Goal: Information Seeking & Learning: Learn about a topic

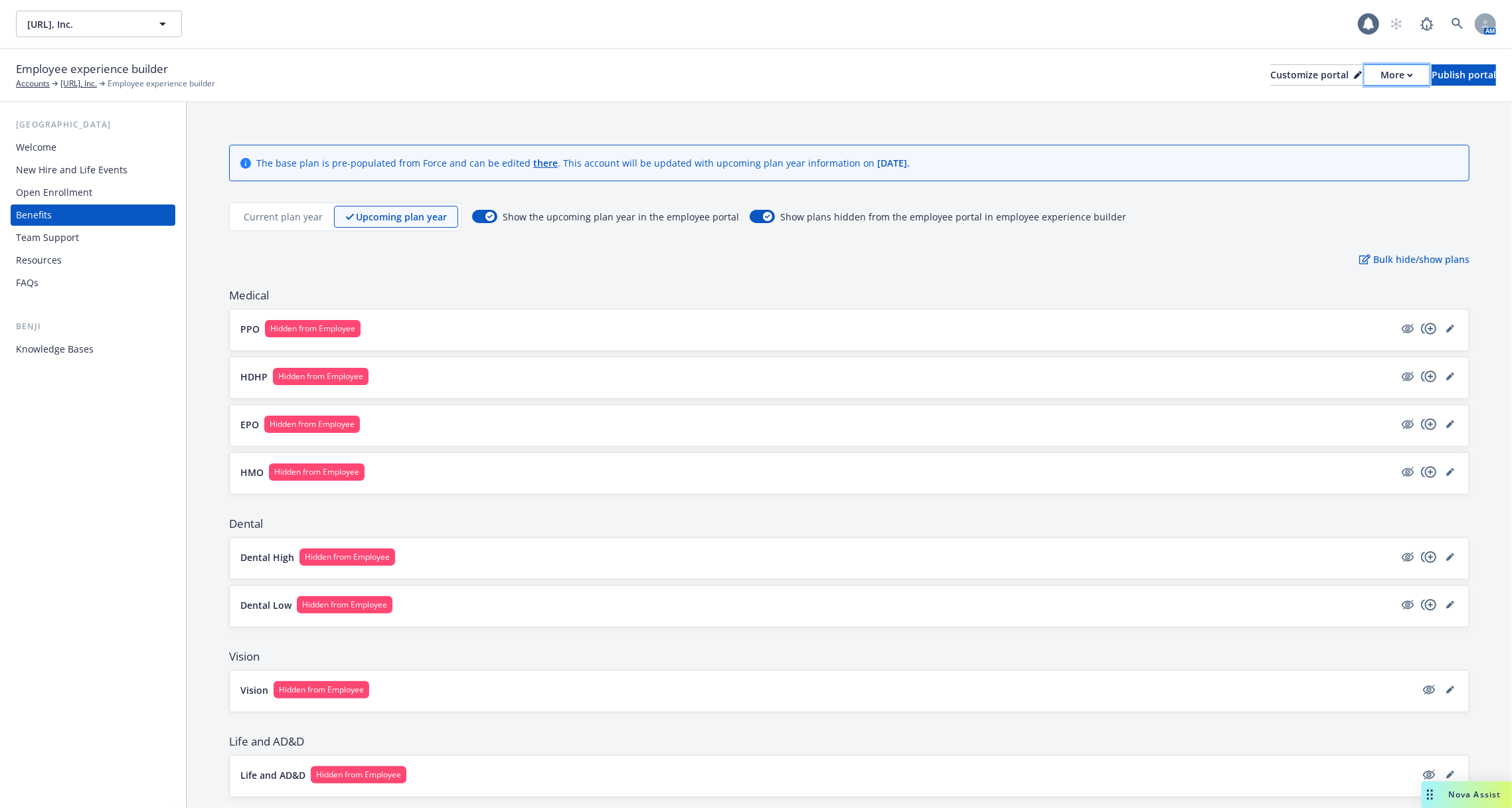
click at [1381, 71] on div "More" at bounding box center [1397, 75] width 33 height 20
click at [1301, 107] on div "Copy preview link Copy portal link" at bounding box center [1327, 118] width 121 height 53
click at [728, 343] on div "PPO Hidden from Employee" at bounding box center [849, 330] width 1239 height 41
click at [627, 321] on button "PPO Hidden from Employee" at bounding box center [817, 329] width 1154 height 17
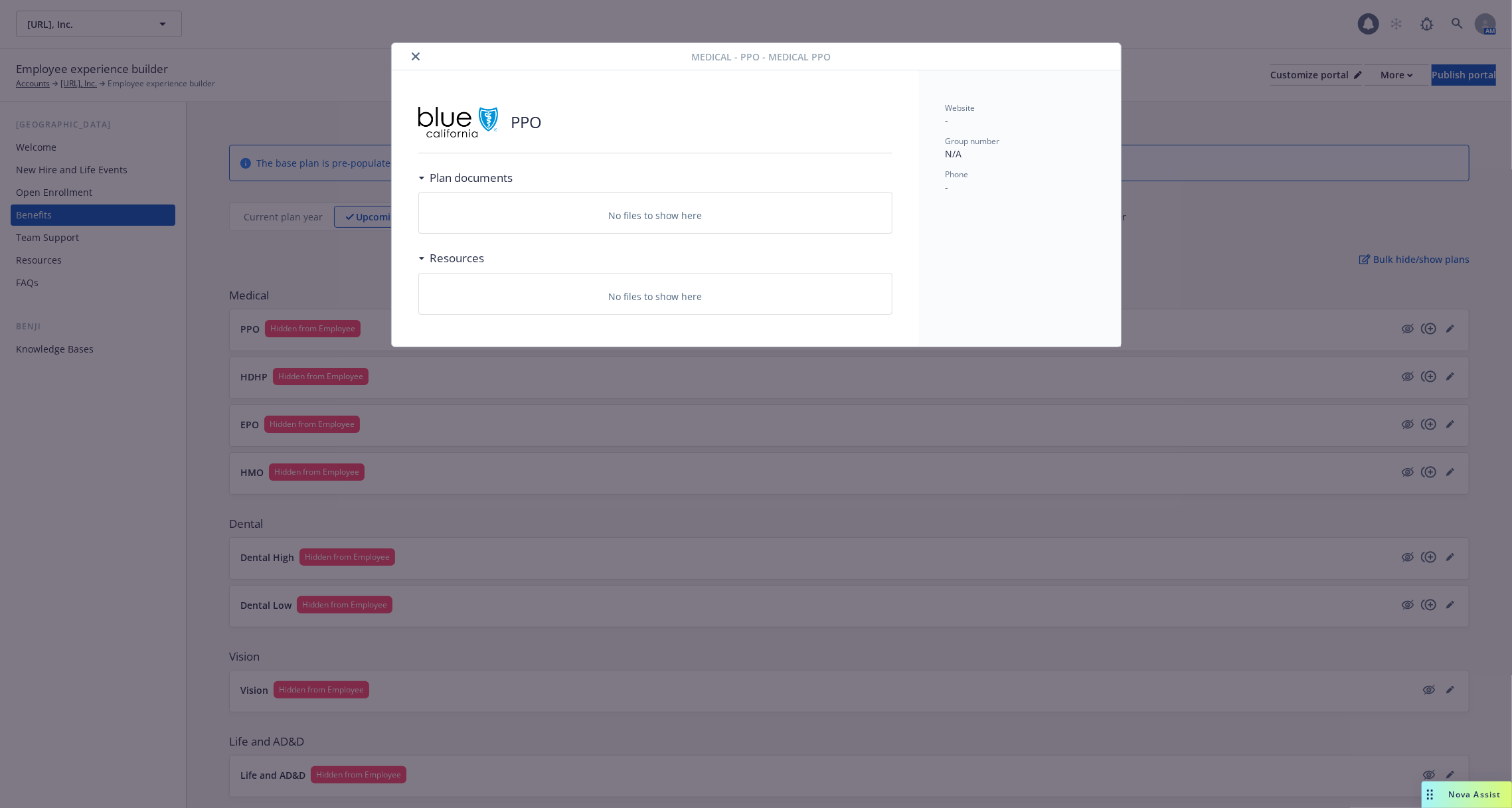
click at [559, 399] on div "Medical - PPO - Medical PPO PPO Plan documents No files to show here Resources …" at bounding box center [756, 404] width 1512 height 808
click at [413, 57] on icon "close" at bounding box center [416, 56] width 8 height 8
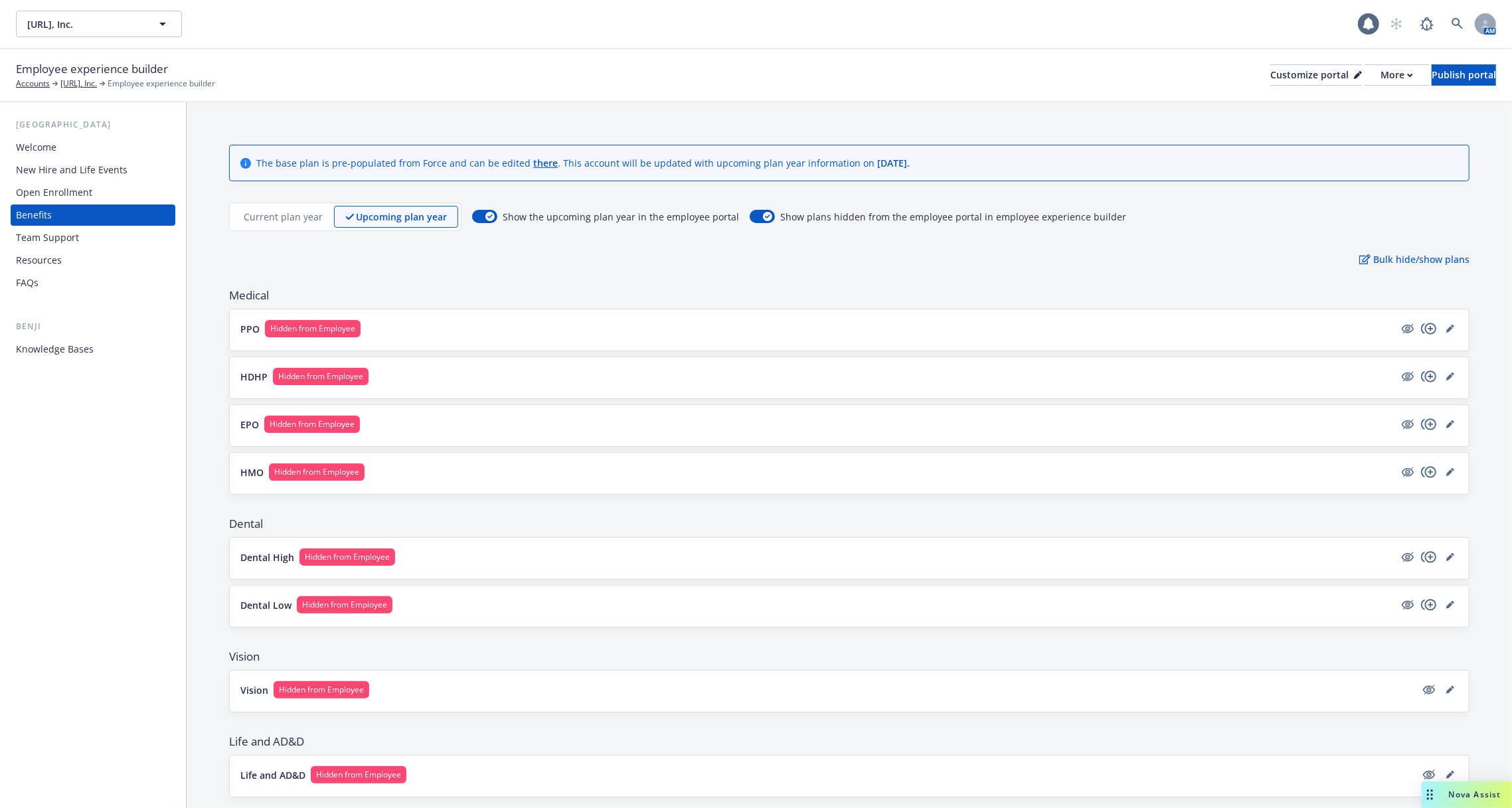
click at [429, 380] on button "HDHP Hidden from Employee" at bounding box center [817, 377] width 1154 height 17
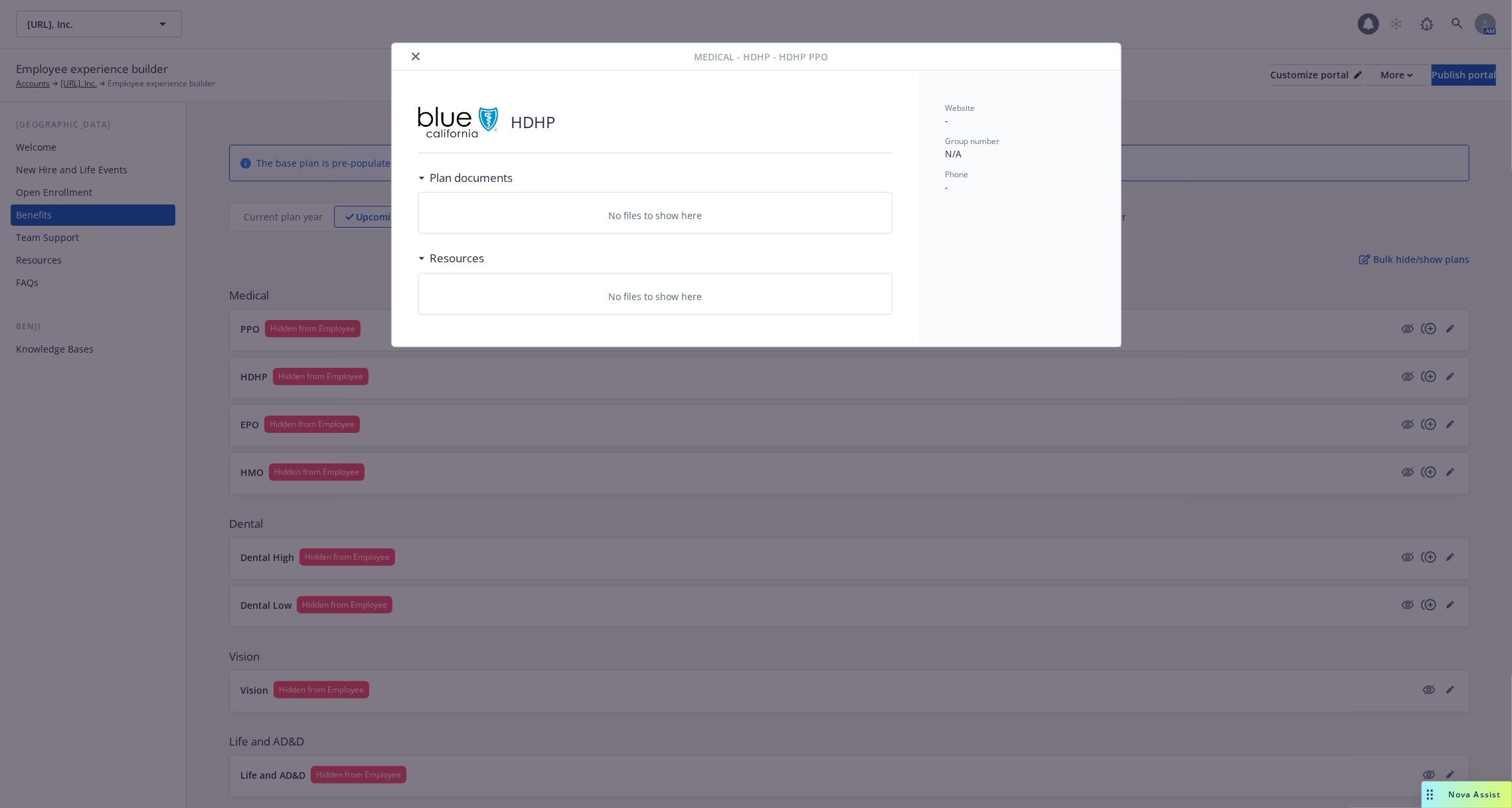
click at [413, 47] on div "Medical - HDHP - HDHP PPO" at bounding box center [756, 56] width 729 height 27
click at [414, 55] on icon "close" at bounding box center [416, 56] width 8 height 8
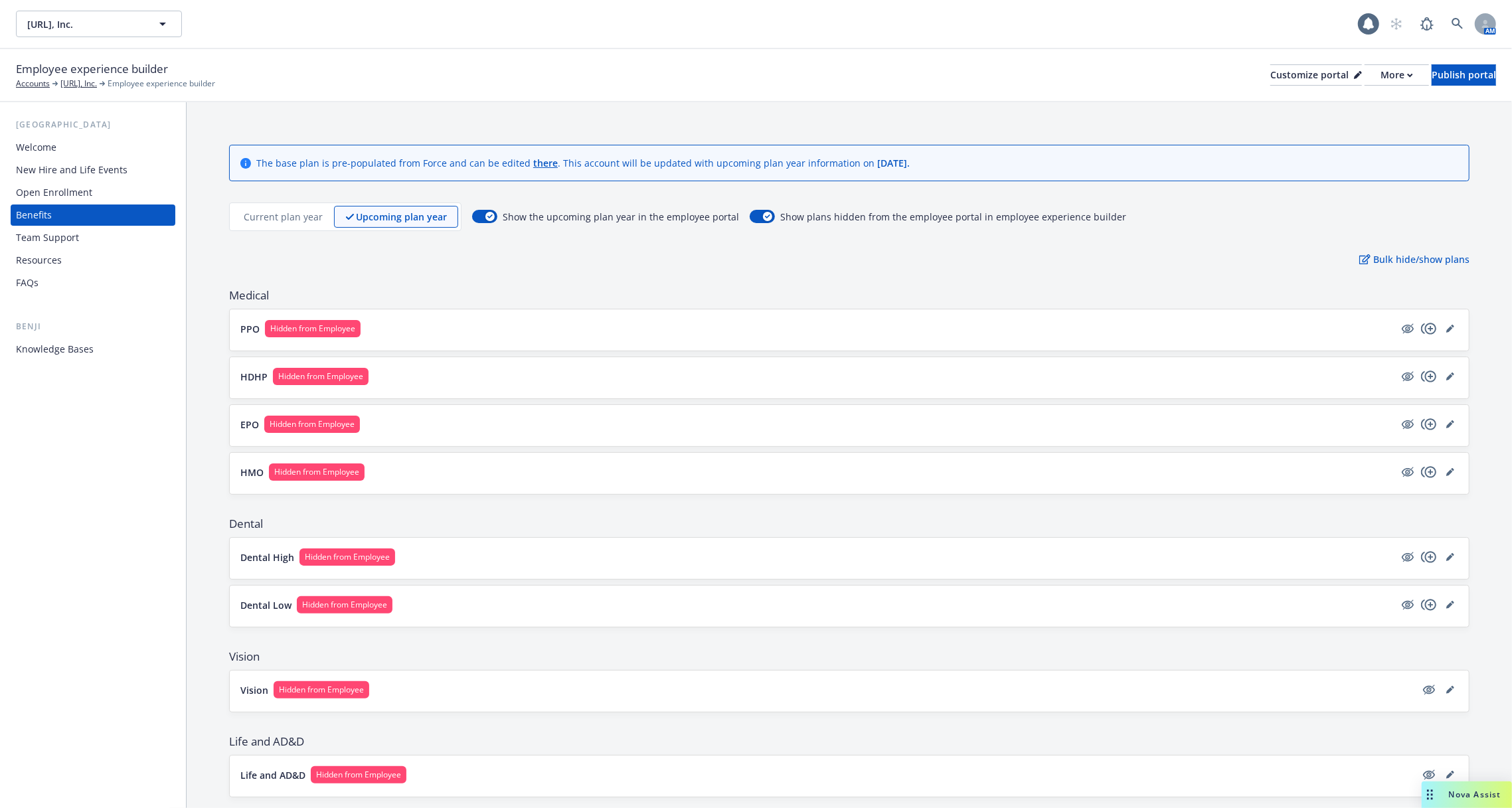
click at [446, 428] on button "EPO Hidden from Employee" at bounding box center [817, 424] width 1154 height 17
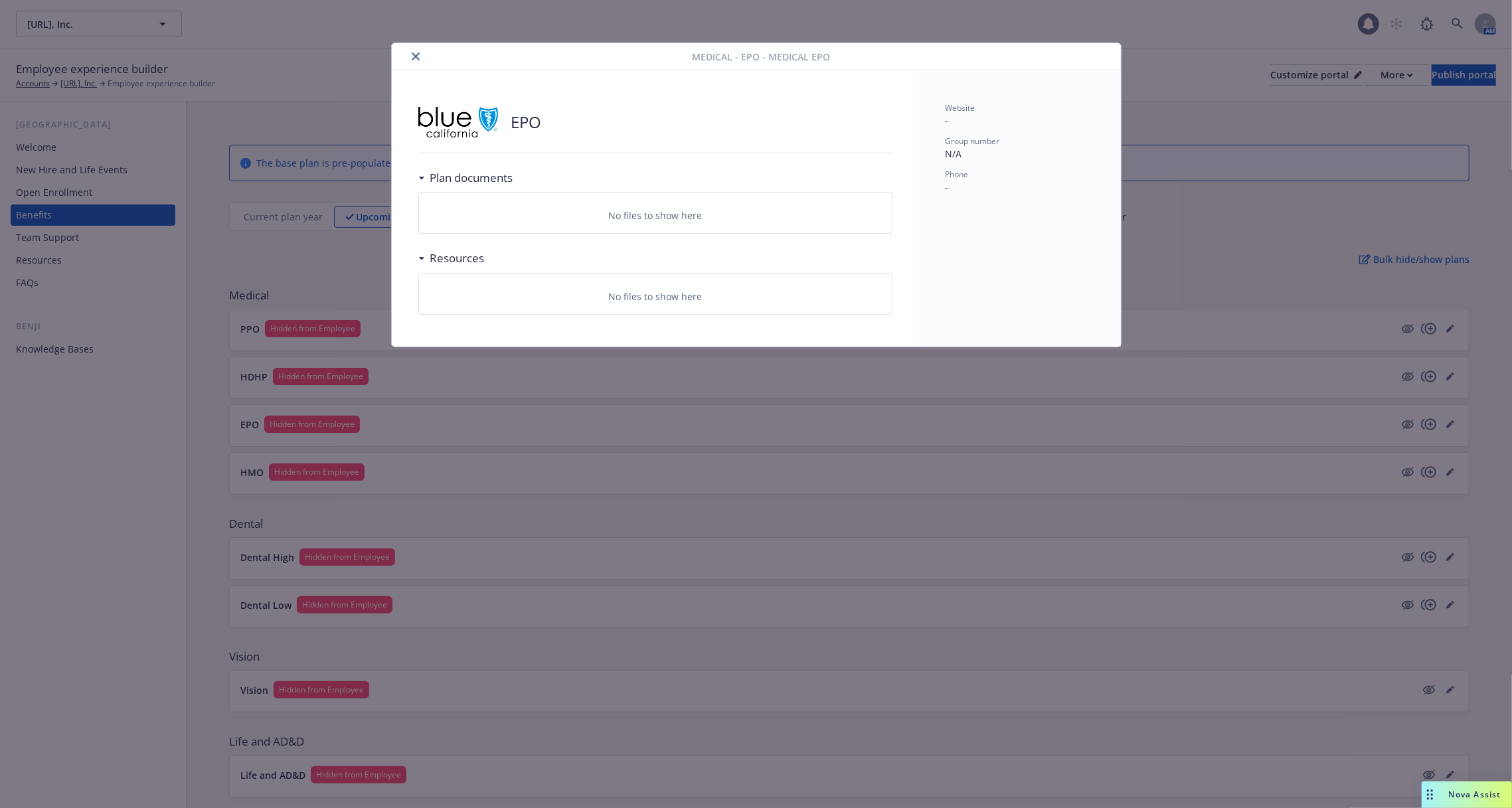
click at [415, 59] on icon "close" at bounding box center [416, 56] width 8 height 8
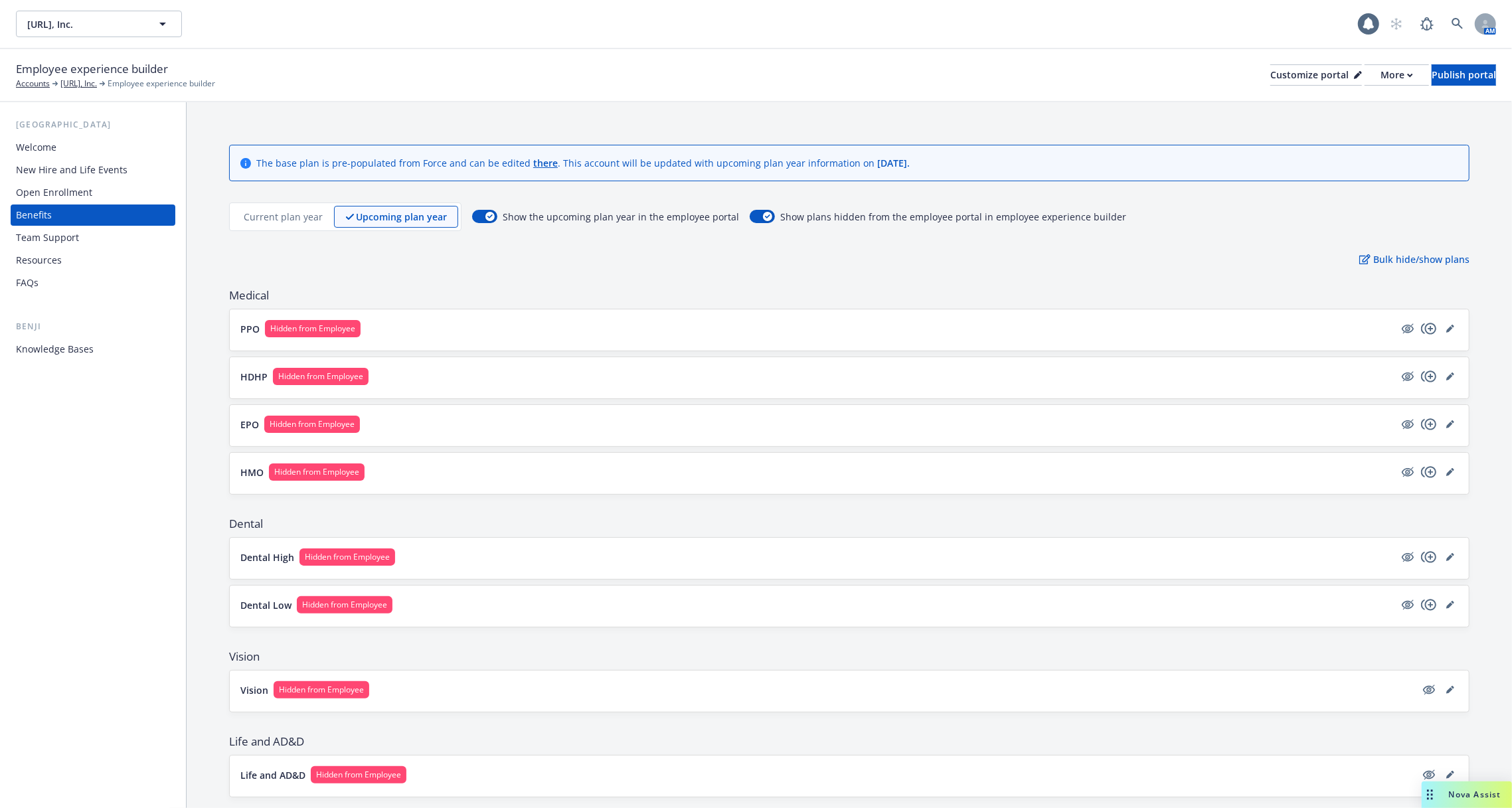
click at [470, 479] on div "HMO Hidden from Employee" at bounding box center [849, 473] width 1218 height 20
click at [459, 469] on button "HMO Hidden from Employee" at bounding box center [817, 472] width 1154 height 17
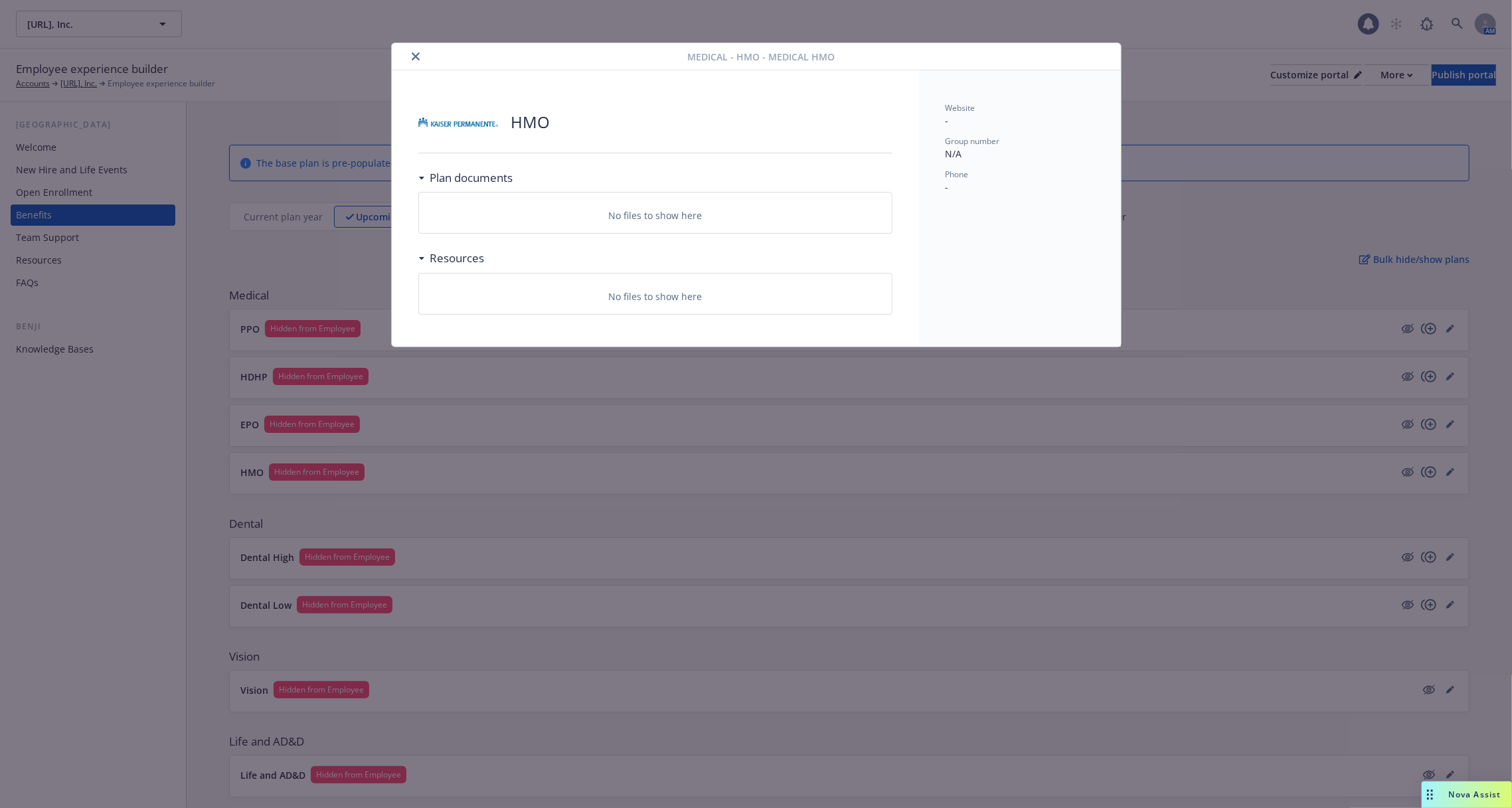
click at [417, 54] on icon "close" at bounding box center [416, 56] width 8 height 8
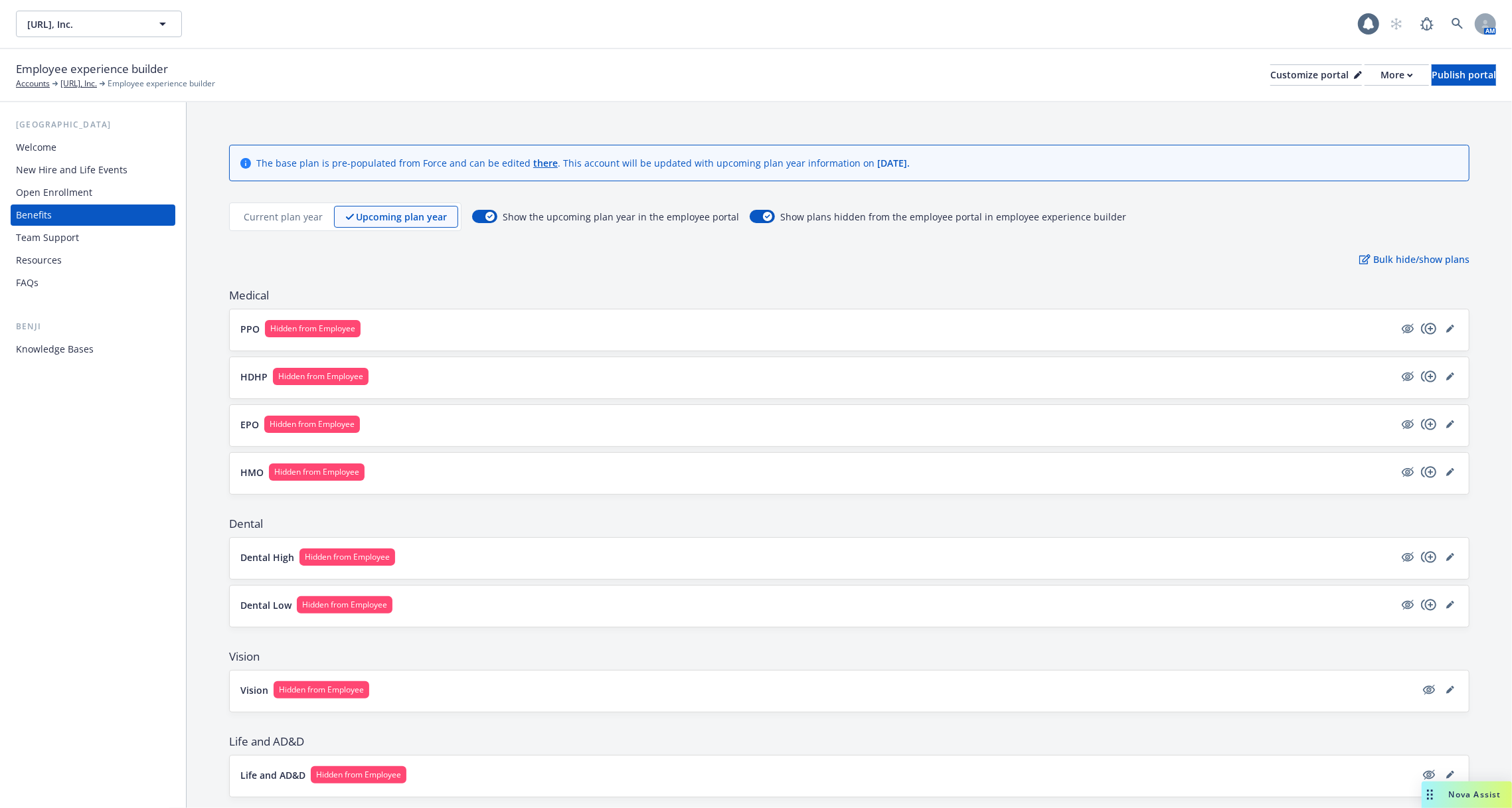
click at [426, 322] on button "PPO Hidden from Employee" at bounding box center [817, 329] width 1154 height 17
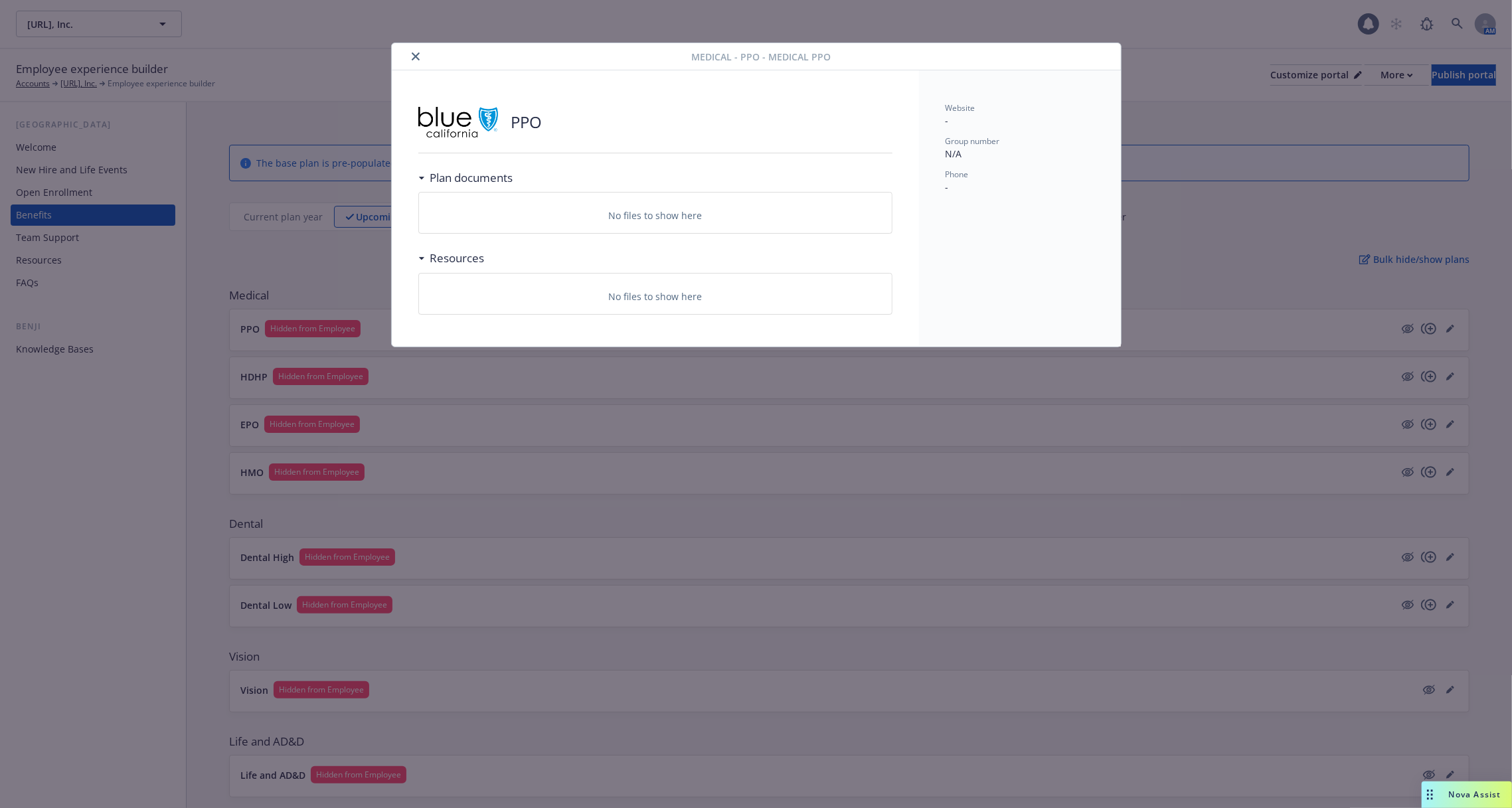
click at [439, 408] on div "Medical - PPO - Medical PPO PPO Plan documents No files to show here Resources …" at bounding box center [756, 404] width 1512 height 808
